Goal: Communication & Community: Answer question/provide support

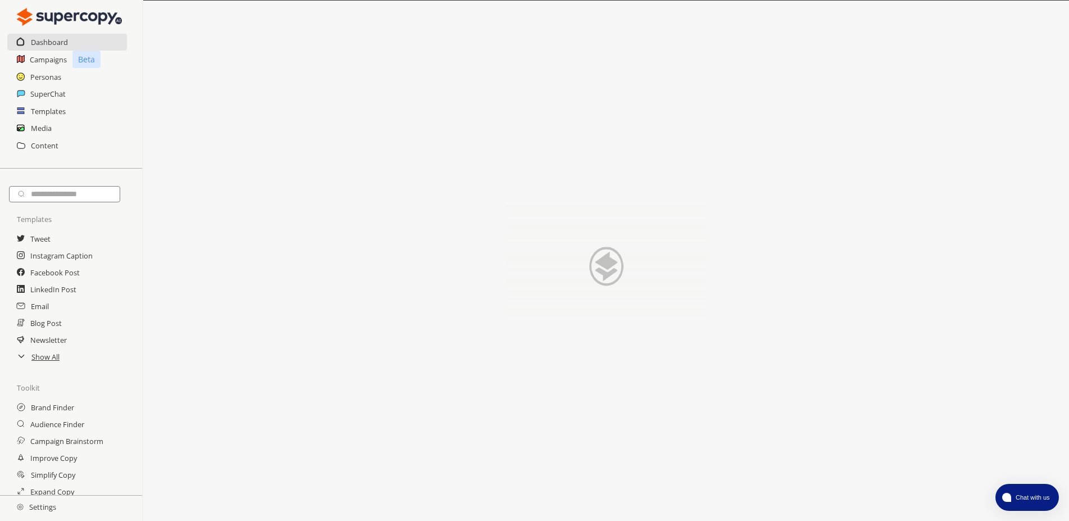
click at [25, 89] on div "SuperChat" at bounding box center [71, 93] width 142 height 17
click at [25, 94] on div "SuperChat" at bounding box center [71, 93] width 142 height 17
click at [39, 96] on h2 "SuperChat" at bounding box center [48, 93] width 36 height 17
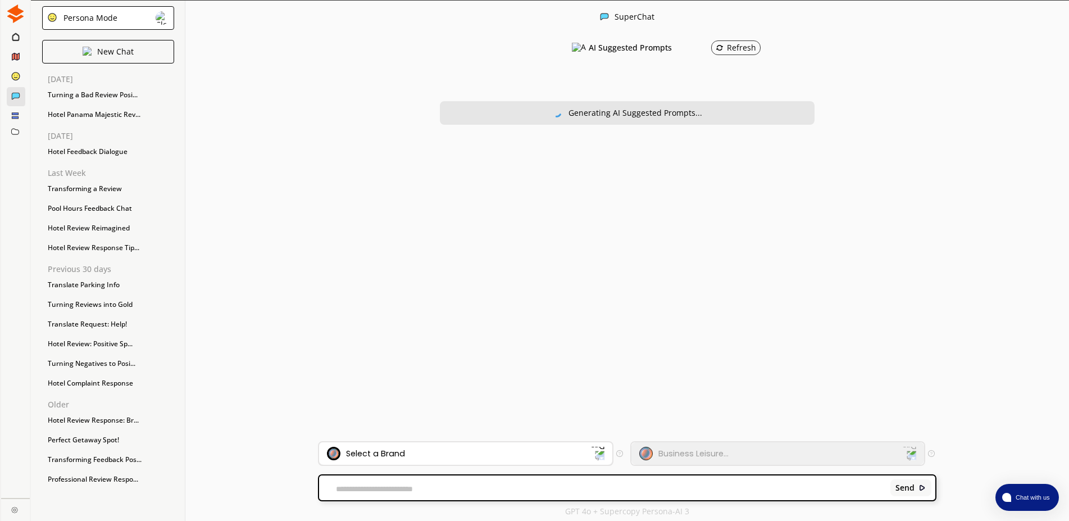
click at [418, 453] on div "Select a Brand" at bounding box center [459, 452] width 264 height 13
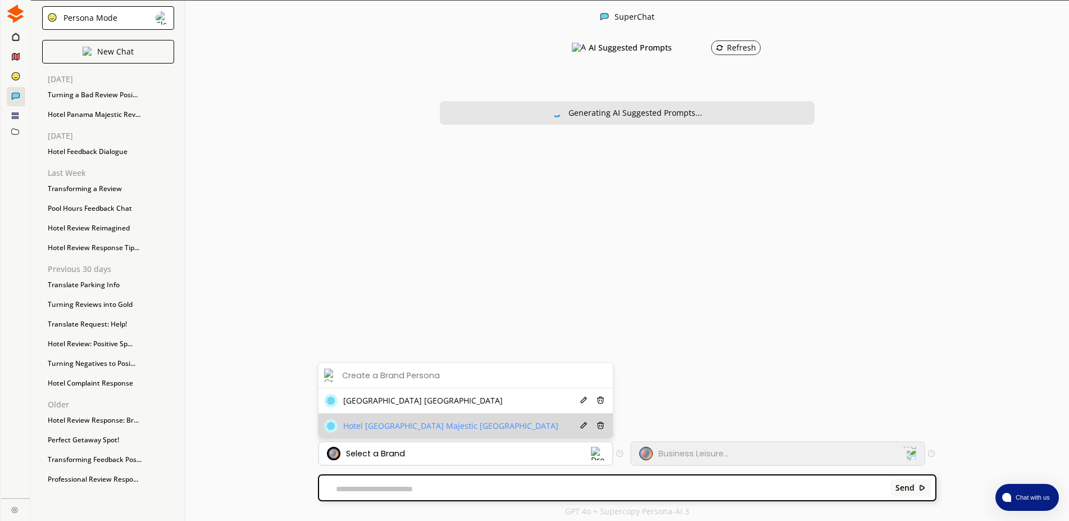
click at [421, 423] on span "Hotel [GEOGRAPHIC_DATA] Majestic [GEOGRAPHIC_DATA]" at bounding box center [450, 425] width 215 height 9
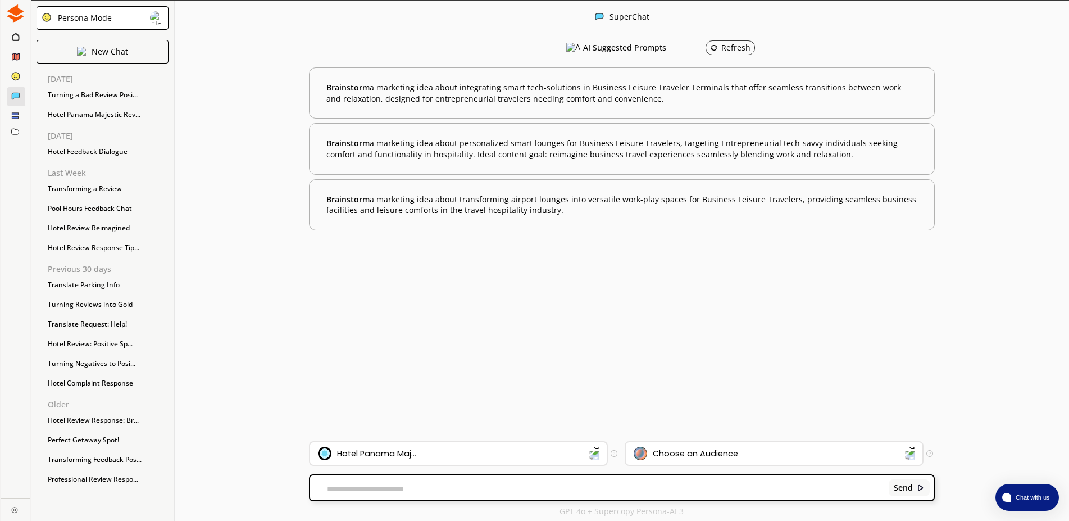
click at [404, 484] on textarea at bounding box center [597, 488] width 575 height 9
paste textarea "**********"
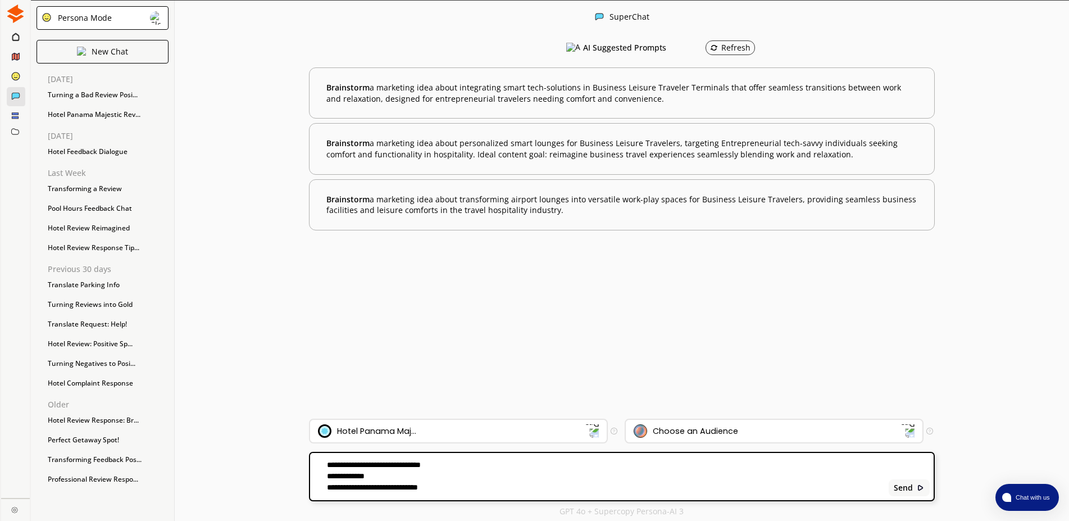
click at [323, 483] on textarea "**********" at bounding box center [597, 476] width 575 height 34
type textarea "**********"
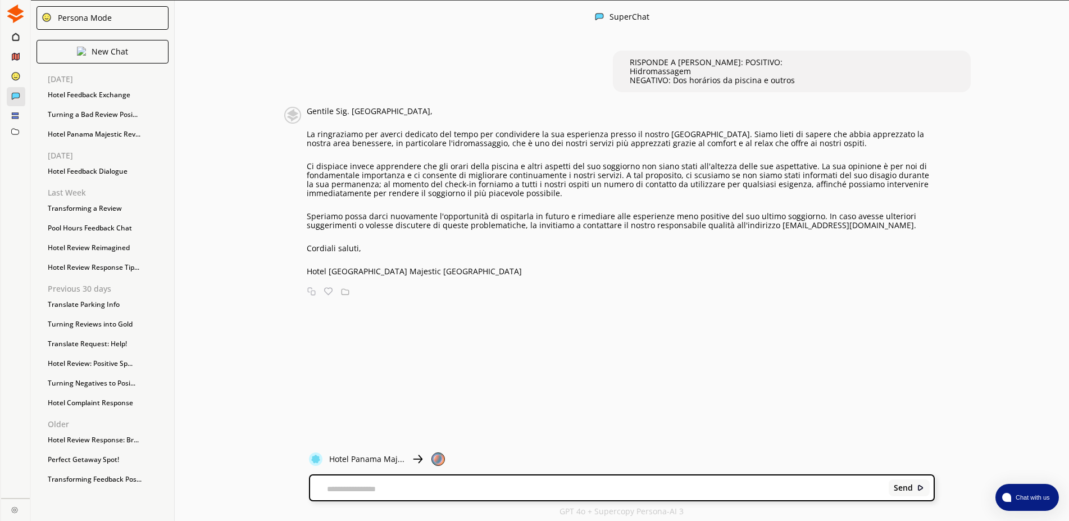
click at [374, 491] on textarea at bounding box center [597, 488] width 575 height 9
paste textarea "**********"
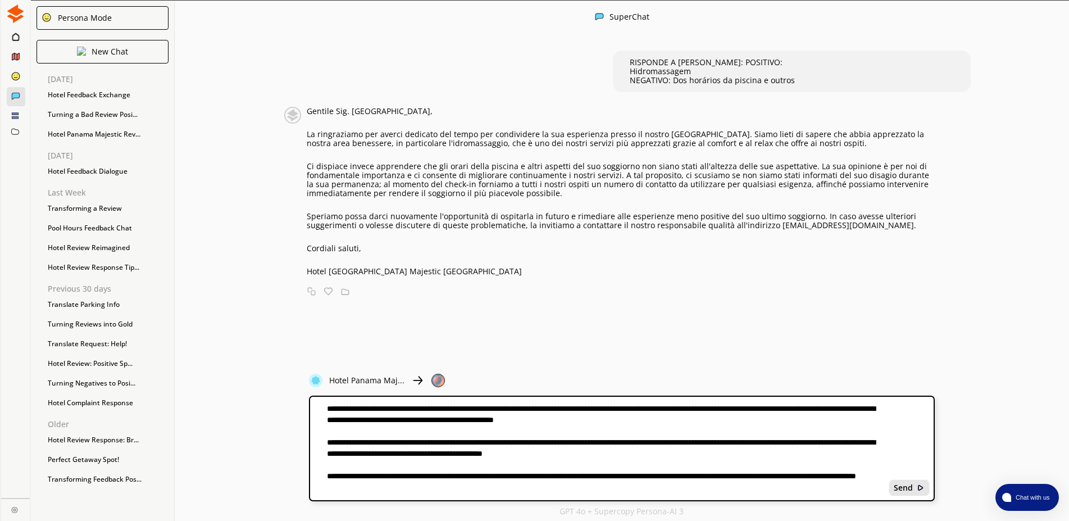
type textarea "**********"
click at [910, 487] on b "Send" at bounding box center [902, 487] width 19 height 9
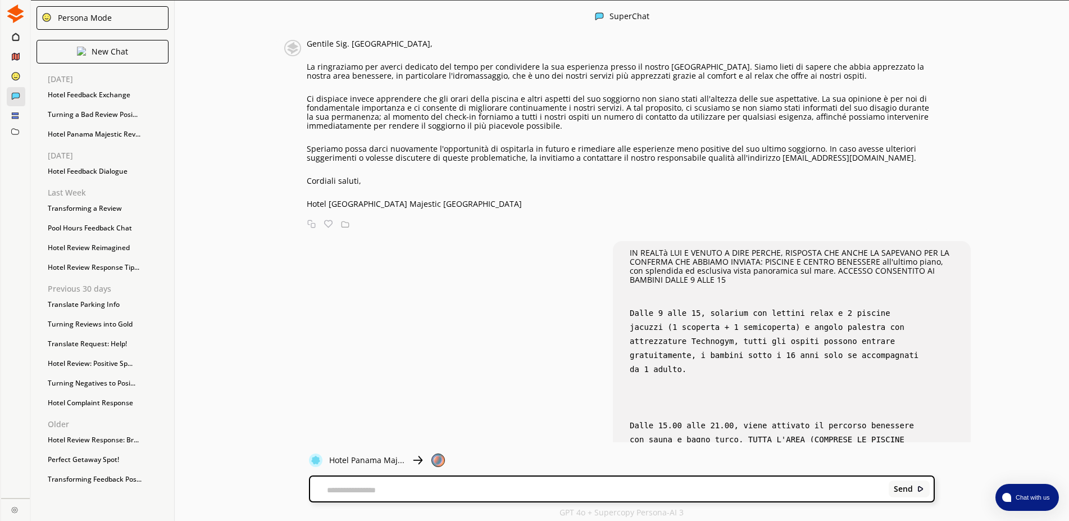
scroll to position [3, 0]
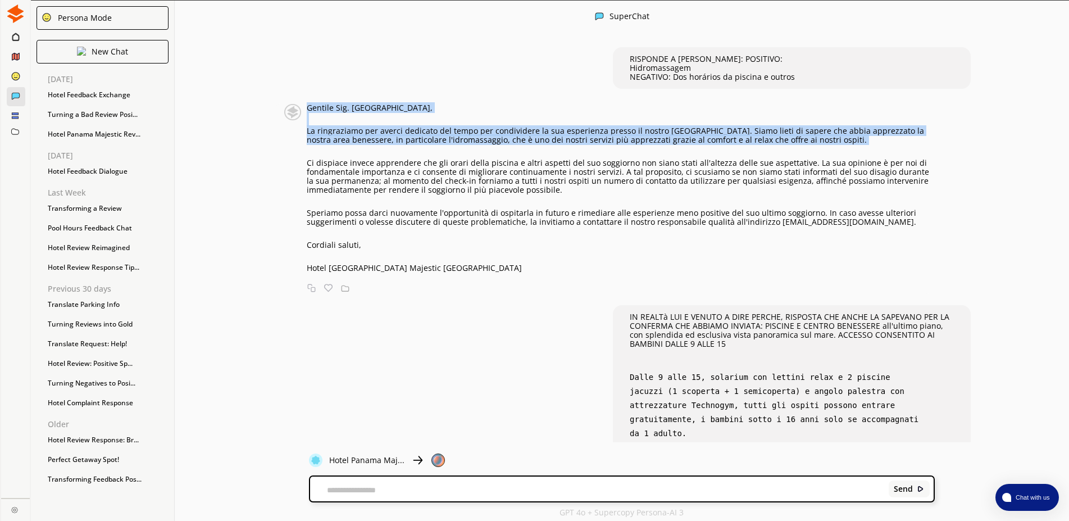
drag, startPoint x: 307, startPoint y: 109, endPoint x: 872, endPoint y: 153, distance: 566.1
click at [872, 153] on div "Gentile Sig. [PERSON_NAME], La ringraziamo per averci dedicato del tempo per co…" at bounding box center [621, 187] width 628 height 169
copy div "Gentile Sig. [PERSON_NAME], La ringraziamo per averci dedicato del tempo per co…"
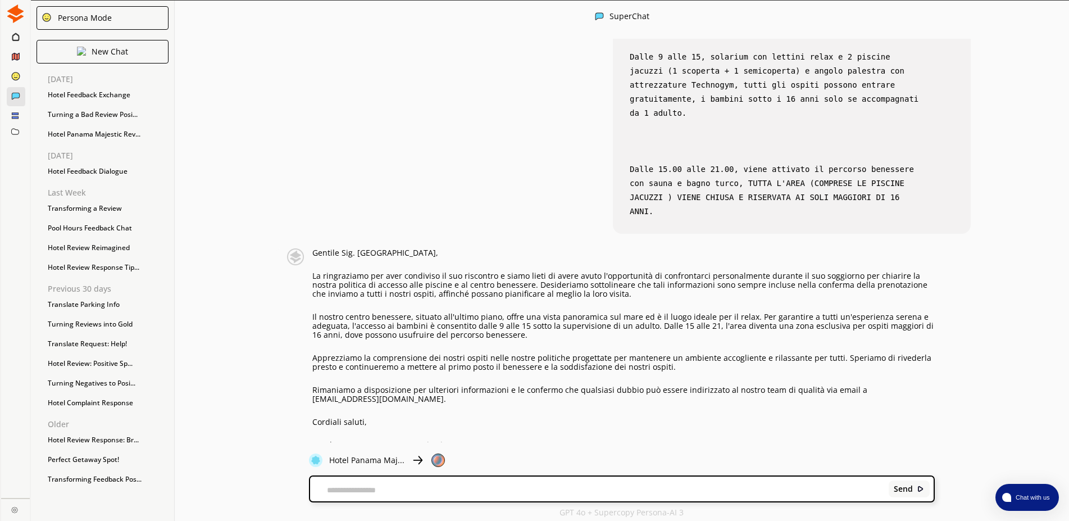
scroll to position [1, 0]
click at [505, 271] on p "La ringraziamo per aver condiviso il suo riscontro e siamo lieti di avere avuto…" at bounding box center [623, 284] width 622 height 27
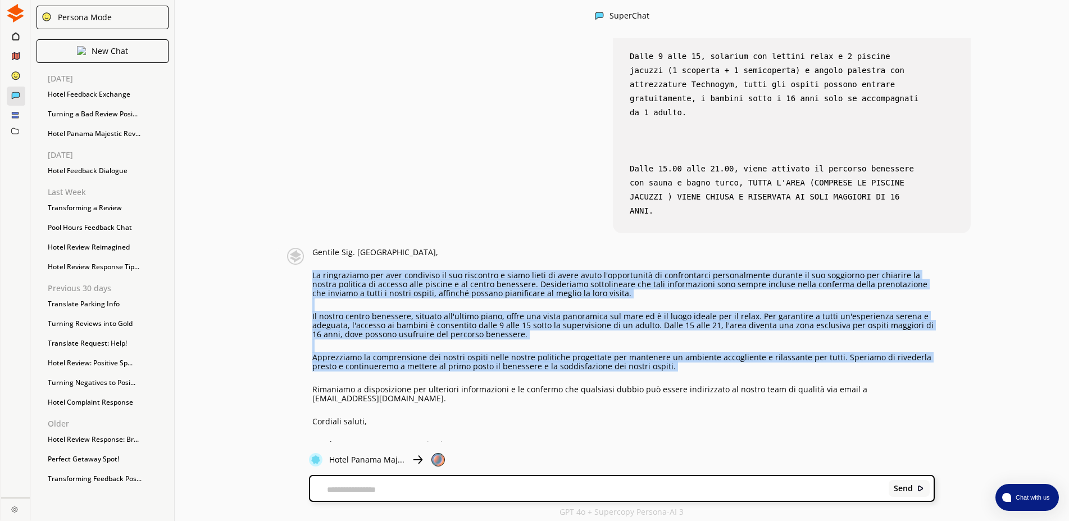
drag, startPoint x: 313, startPoint y: 248, endPoint x: 667, endPoint y: 344, distance: 367.1
click at [667, 344] on div "Gentile Sig. [PERSON_NAME], La ringraziamo per aver condiviso il suo riscontro …" at bounding box center [623, 348] width 622 height 201
copy div "Lo ipsumdolors ame cons adipiscin el sed doeiusmod t incid utlab et dolor magna…"
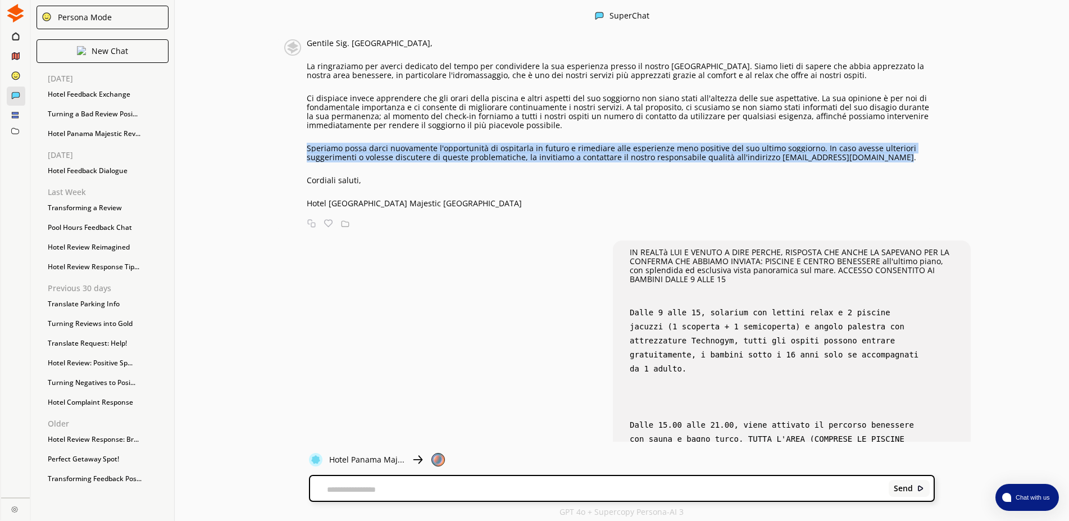
drag, startPoint x: 306, startPoint y: 148, endPoint x: 878, endPoint y: 158, distance: 571.8
click at [878, 158] on p "Speriamo possa darci nuovamente l'opportunità di ospitarla in futuro e rimediar…" at bounding box center [621, 153] width 628 height 18
copy p "Speriamo possa darci nuovamente l'opportunità di ospitarla in futuro e rimediar…"
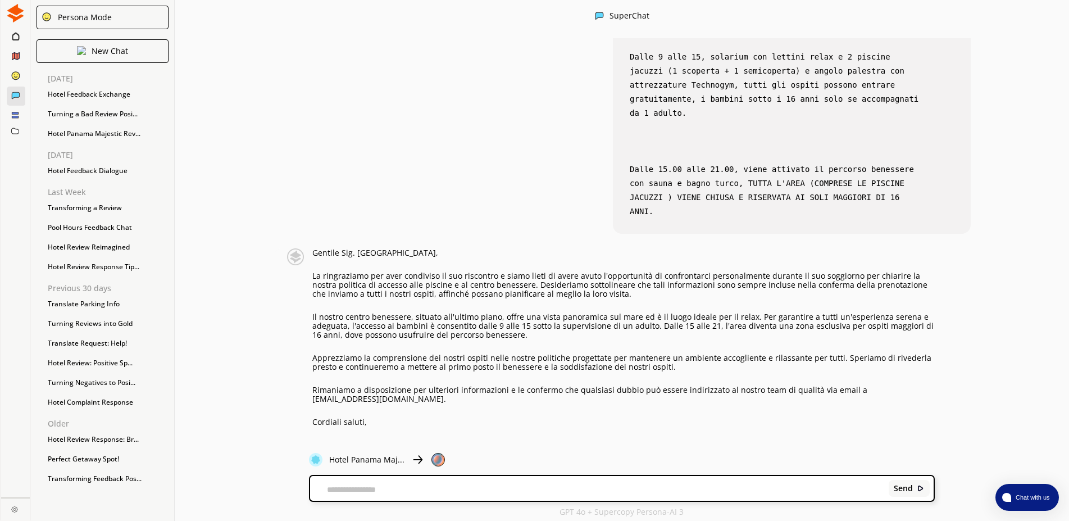
scroll to position [323, 0]
drag, startPoint x: 262, startPoint y: 79, endPoint x: 272, endPoint y: 66, distance: 16.1
click at [265, 79] on div "RISPONDE A [PERSON_NAME]: POSITIVO: Hidromassagem NEGATIVO: Dos horários da pis…" at bounding box center [622, 239] width 894 height 403
click at [436, 417] on p "Cordiali saluti," at bounding box center [623, 421] width 622 height 9
